Goal: Transaction & Acquisition: Book appointment/travel/reservation

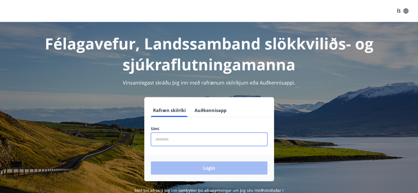
click at [196, 141] on input "phone" at bounding box center [209, 139] width 116 height 13
type input "********"
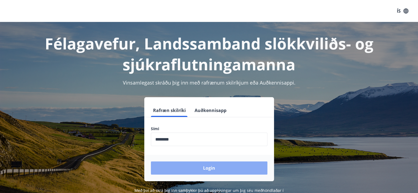
click at [204, 167] on button "Login" at bounding box center [209, 167] width 116 height 13
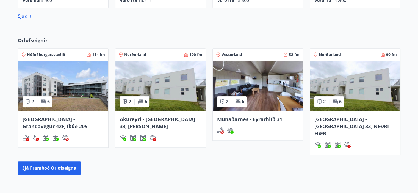
scroll to position [333, 0]
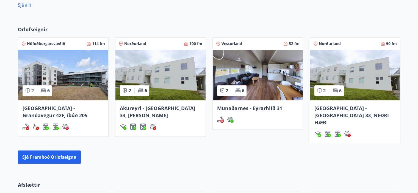
click at [263, 97] on img at bounding box center [258, 75] width 90 height 51
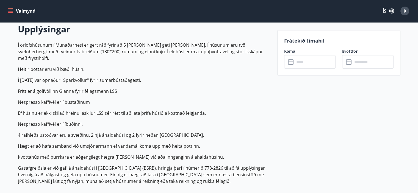
scroll to position [163, 0]
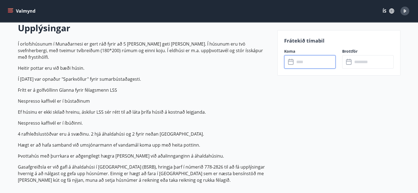
click at [312, 62] on input "text" at bounding box center [314, 61] width 41 height 13
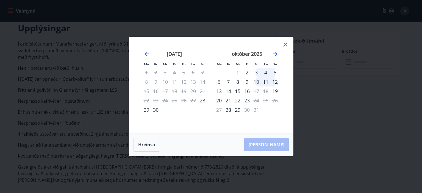
click at [287, 45] on icon at bounding box center [285, 44] width 7 height 7
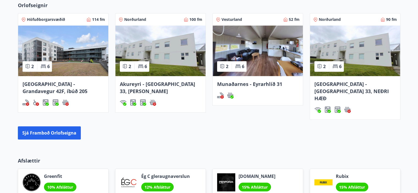
scroll to position [354, 0]
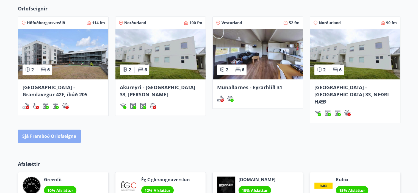
click at [63, 130] on button "Sjá framboð orlofseigna" at bounding box center [49, 136] width 63 height 13
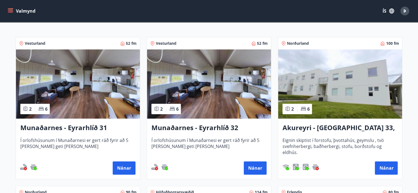
scroll to position [92, 0]
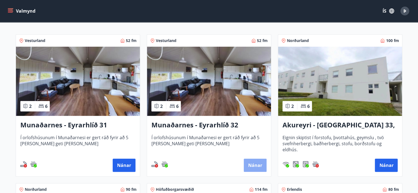
click at [260, 160] on button "Nánar" at bounding box center [255, 165] width 23 height 13
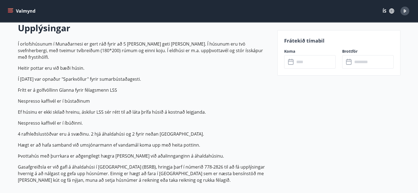
scroll to position [164, 0]
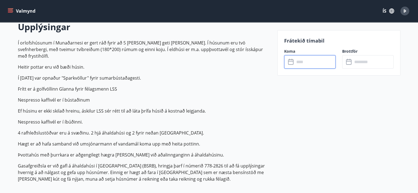
click at [311, 64] on input "text" at bounding box center [314, 61] width 41 height 13
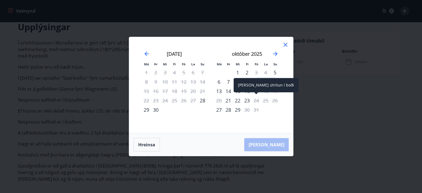
click at [257, 101] on div "24" at bounding box center [256, 100] width 9 height 9
click at [257, 102] on div "24" at bounding box center [256, 100] width 9 height 9
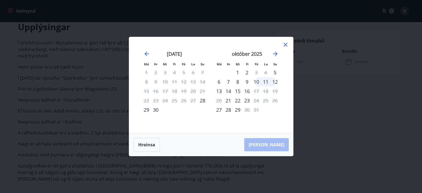
click at [267, 101] on div "25" at bounding box center [265, 100] width 9 height 9
drag, startPoint x: 274, startPoint y: 101, endPoint x: 221, endPoint y: 108, distance: 53.7
click at [221, 108] on tbody "1 2 3 4 5 6 7 8 9 10 11 12 13 14 15 16 17 18 19 20 21 22 23 24 25 26 27 28 29 3…" at bounding box center [246, 91] width 65 height 47
click at [276, 102] on div "26" at bounding box center [274, 100] width 9 height 9
click at [284, 44] on icon at bounding box center [285, 45] width 4 height 4
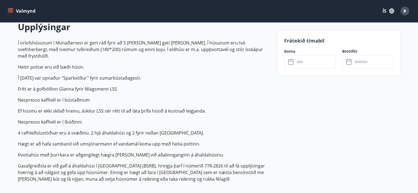
drag, startPoint x: 416, startPoint y: 67, endPoint x: 421, endPoint y: 57, distance: 10.9
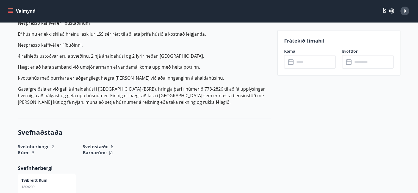
scroll to position [0, 0]
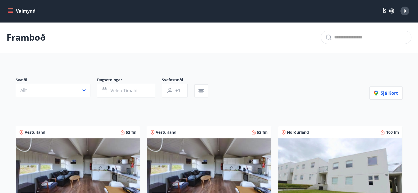
click at [11, 13] on icon "menu" at bounding box center [10, 10] width 5 height 5
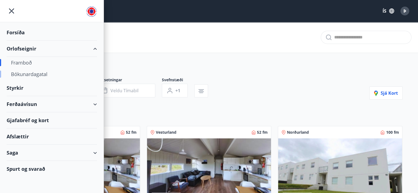
click at [34, 73] on div "Bókunardagatal" at bounding box center [52, 74] width 82 height 12
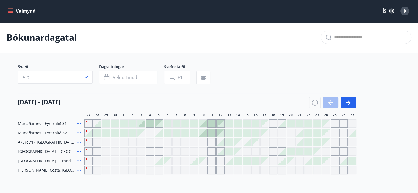
click at [334, 126] on div "Gráir dagar eru ekki bókanlegir" at bounding box center [334, 123] width 8 height 8
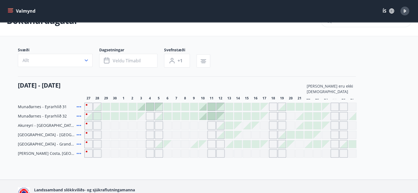
scroll to position [16, 0]
click at [386, 68] on div "Svæði Allt Dagsetningar Veldu tímabil Svefnstæði +1" at bounding box center [209, 59] width 382 height 23
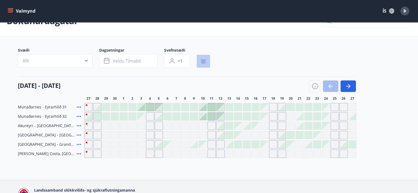
click at [201, 64] on icon "button" at bounding box center [203, 61] width 7 height 7
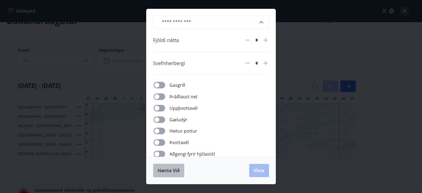
click at [179, 168] on span "Hætta við" at bounding box center [169, 171] width 22 height 6
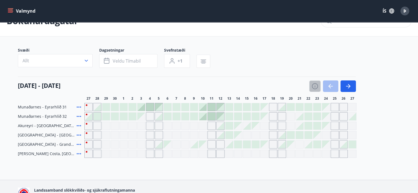
click at [314, 88] on icon "button" at bounding box center [314, 86] width 7 height 7
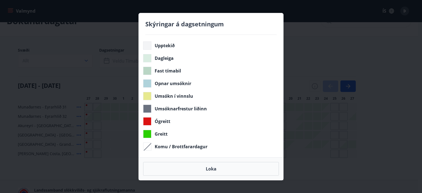
click at [319, 61] on div "Skýringar á dagsetningum Upptekið Dagleiga Fast tímabil Opnar umsóknir Umsókn í…" at bounding box center [211, 96] width 422 height 193
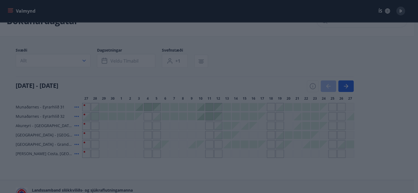
click at [231, 171] on body "Valmynd ÍS Þ Bókunardagatal Svæði Allt Dagsetningar Veldu tímabil Svefnstæði +1…" at bounding box center [209, 105] width 418 height 242
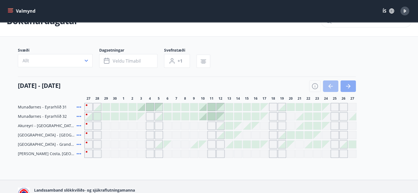
click at [347, 86] on icon "button" at bounding box center [348, 86] width 4 height 1
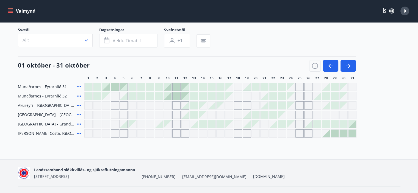
scroll to position [35, 0]
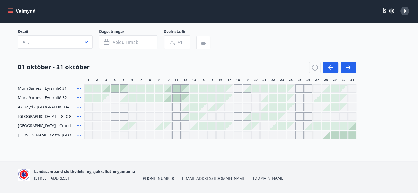
click at [20, 9] on button "Valmynd" at bounding box center [22, 11] width 31 height 10
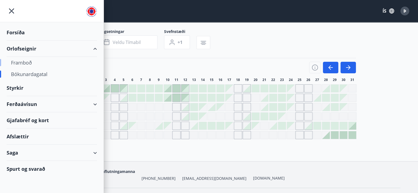
click at [25, 60] on div "Framboð" at bounding box center [52, 63] width 82 height 12
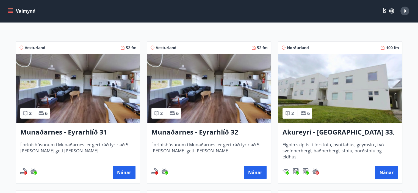
scroll to position [85, 0]
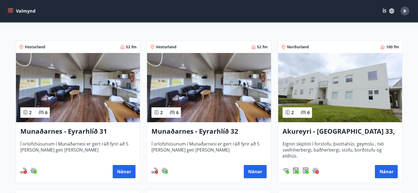
click at [51, 134] on h3 "Munaðarnes - Eyrarhlíð 31" at bounding box center [77, 132] width 115 height 10
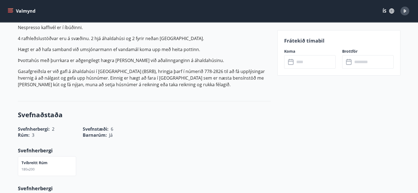
scroll to position [185, 0]
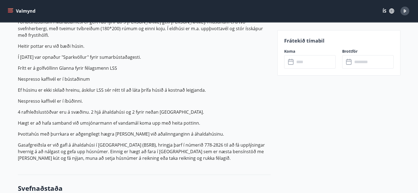
click at [316, 59] on input "text" at bounding box center [314, 61] width 41 height 13
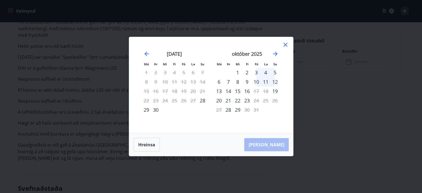
click at [288, 48] on icon at bounding box center [285, 44] width 7 height 7
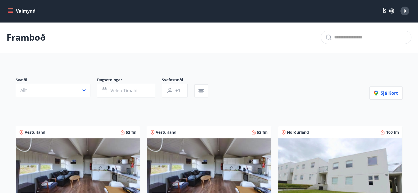
click at [210, 161] on img at bounding box center [209, 172] width 124 height 69
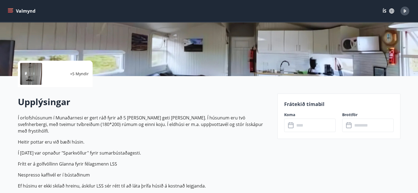
scroll to position [108, 0]
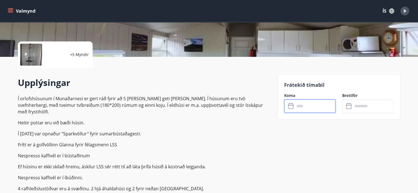
click at [308, 104] on input "text" at bounding box center [314, 105] width 41 height 13
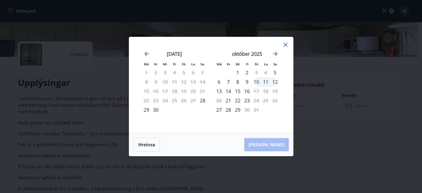
click at [274, 102] on div "26" at bounding box center [274, 100] width 9 height 9
click at [277, 99] on div "26" at bounding box center [274, 100] width 9 height 9
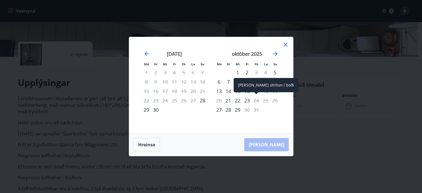
click at [255, 100] on div "24" at bounding box center [256, 100] width 9 height 9
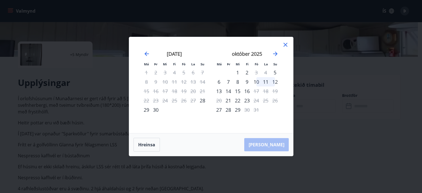
click at [274, 101] on div "26" at bounding box center [274, 100] width 9 height 9
click at [289, 44] on div "Má Þr Mi Fi Fö La Su Má Þr Mi Fi Fö La Su [DATE] 1 2 3 4 5 6 7 8 9 10 11 12 13 …" at bounding box center [211, 85] width 164 height 96
click at [282, 44] on icon at bounding box center [285, 44] width 7 height 7
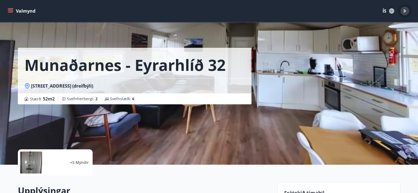
click at [408, 11] on div "Þ" at bounding box center [404, 11] width 9 height 9
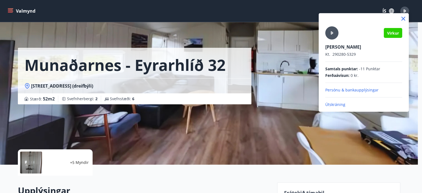
click at [342, 102] on p "Útskráning" at bounding box center [363, 104] width 77 height 5
